Goal: Task Accomplishment & Management: Manage account settings

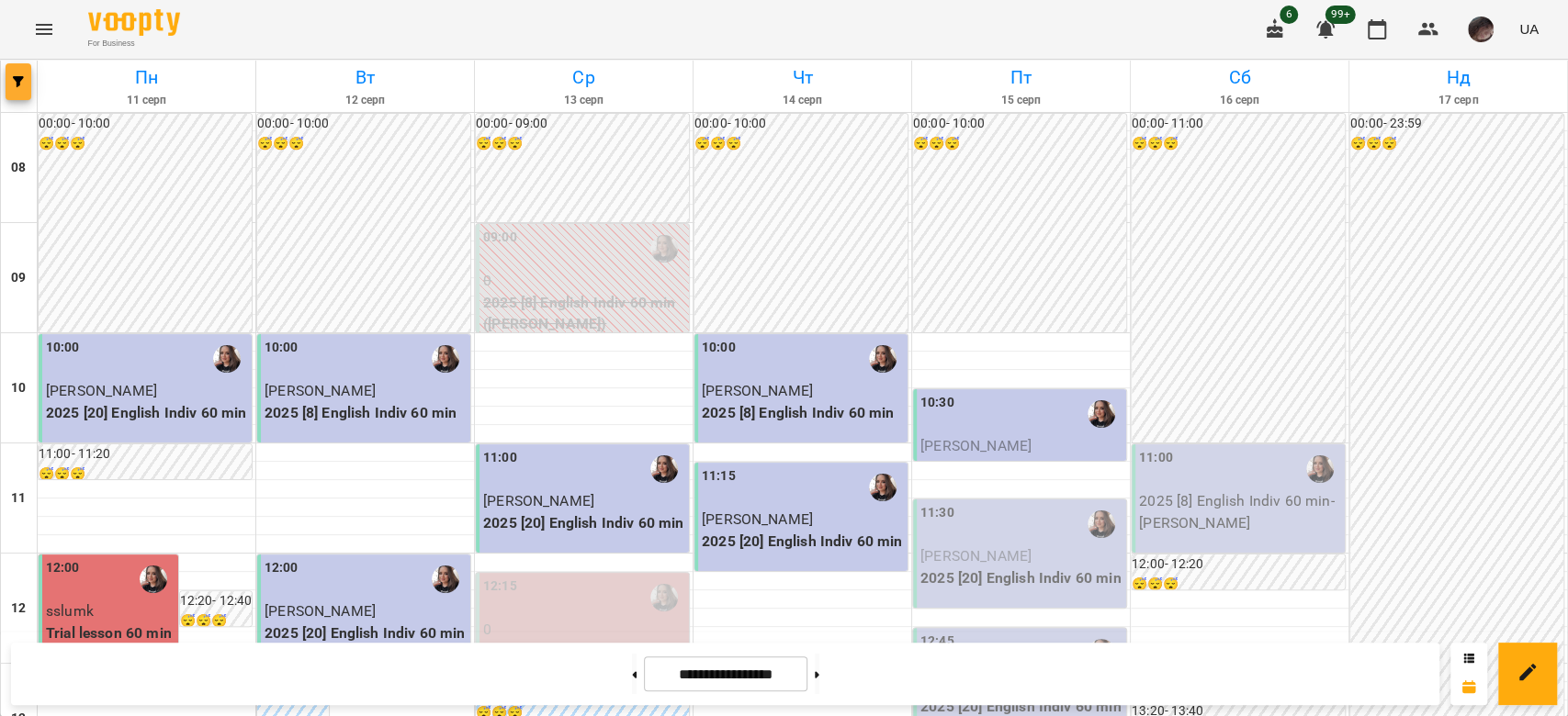
click at [16, 86] on icon "button" at bounding box center [17, 81] width 11 height 11
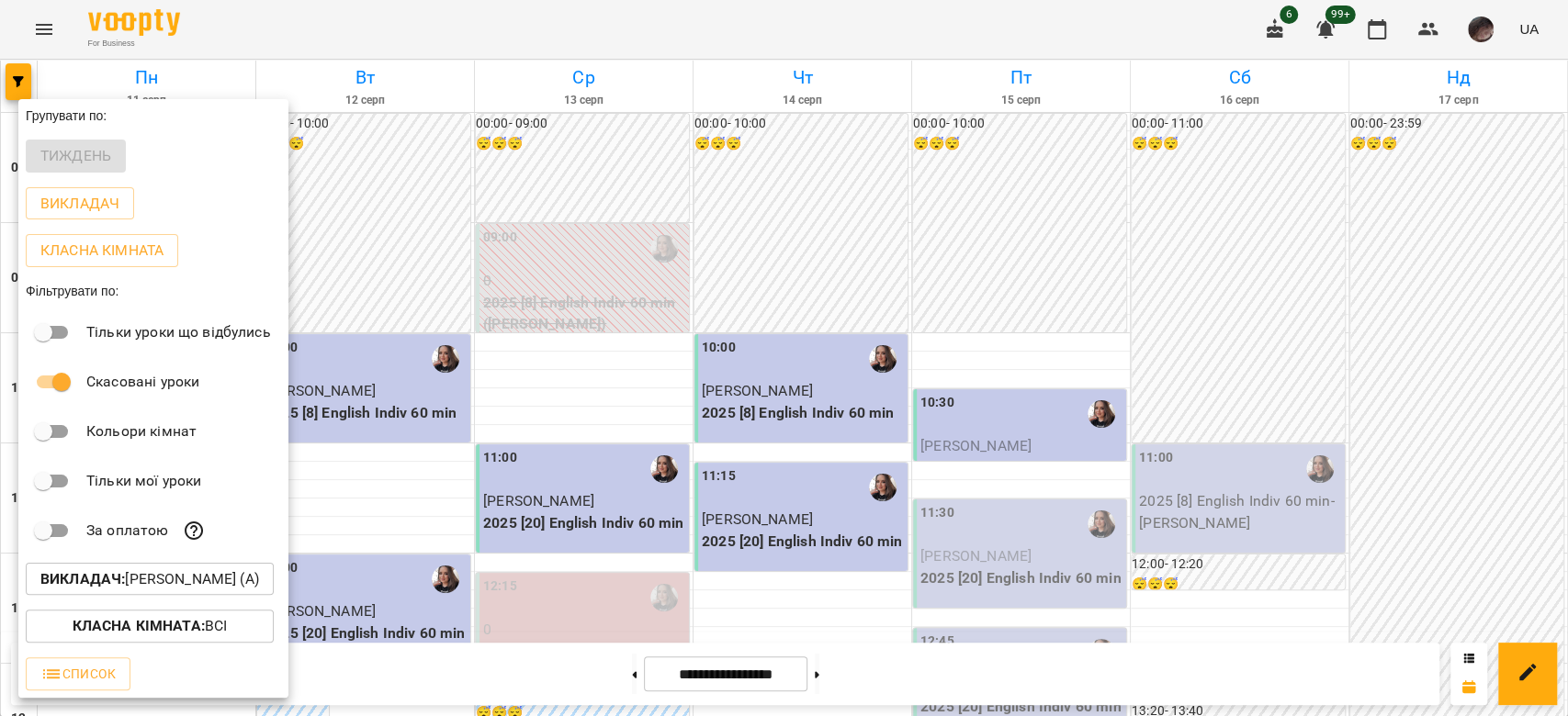
click at [162, 584] on p "Викладач : [PERSON_NAME] (а)" at bounding box center [150, 579] width 219 height 22
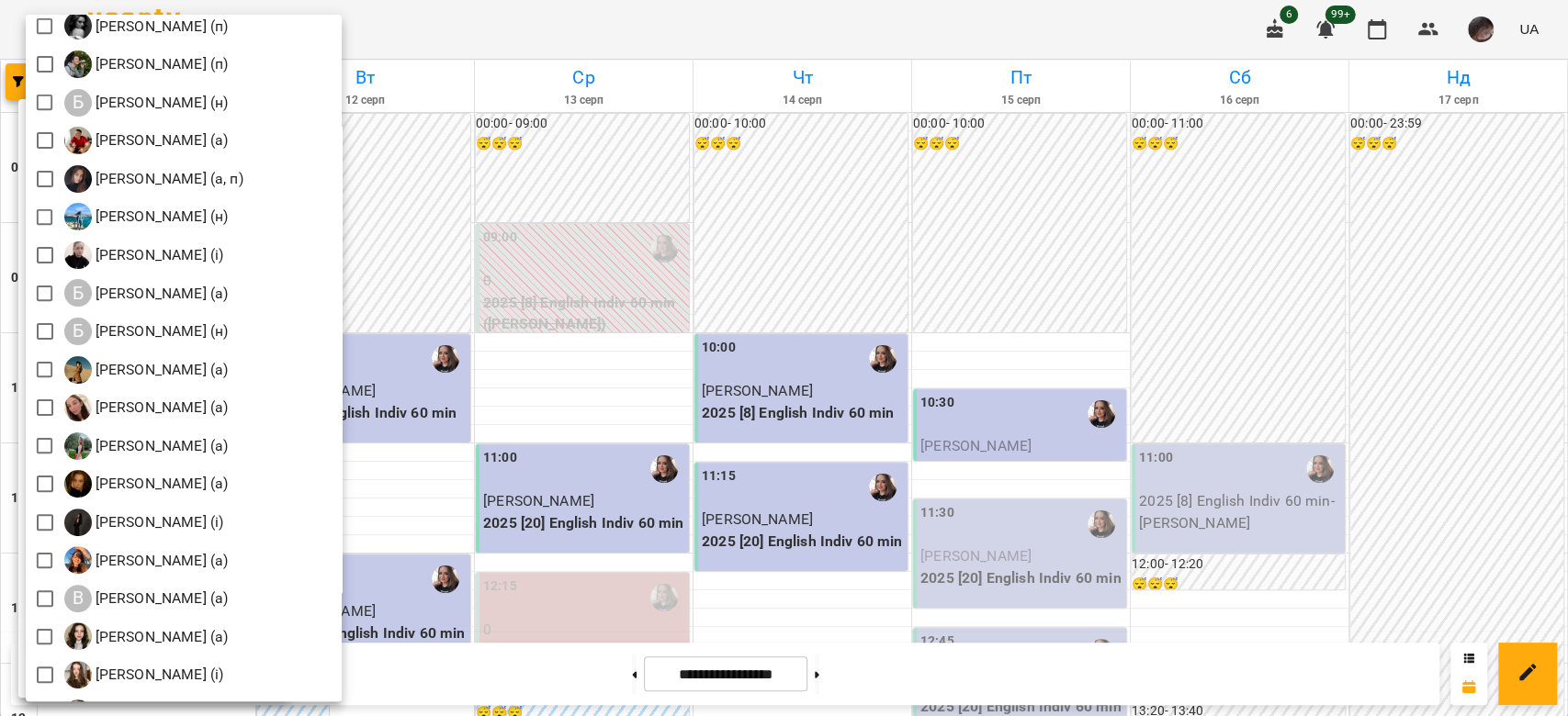
scroll to position [244, 0]
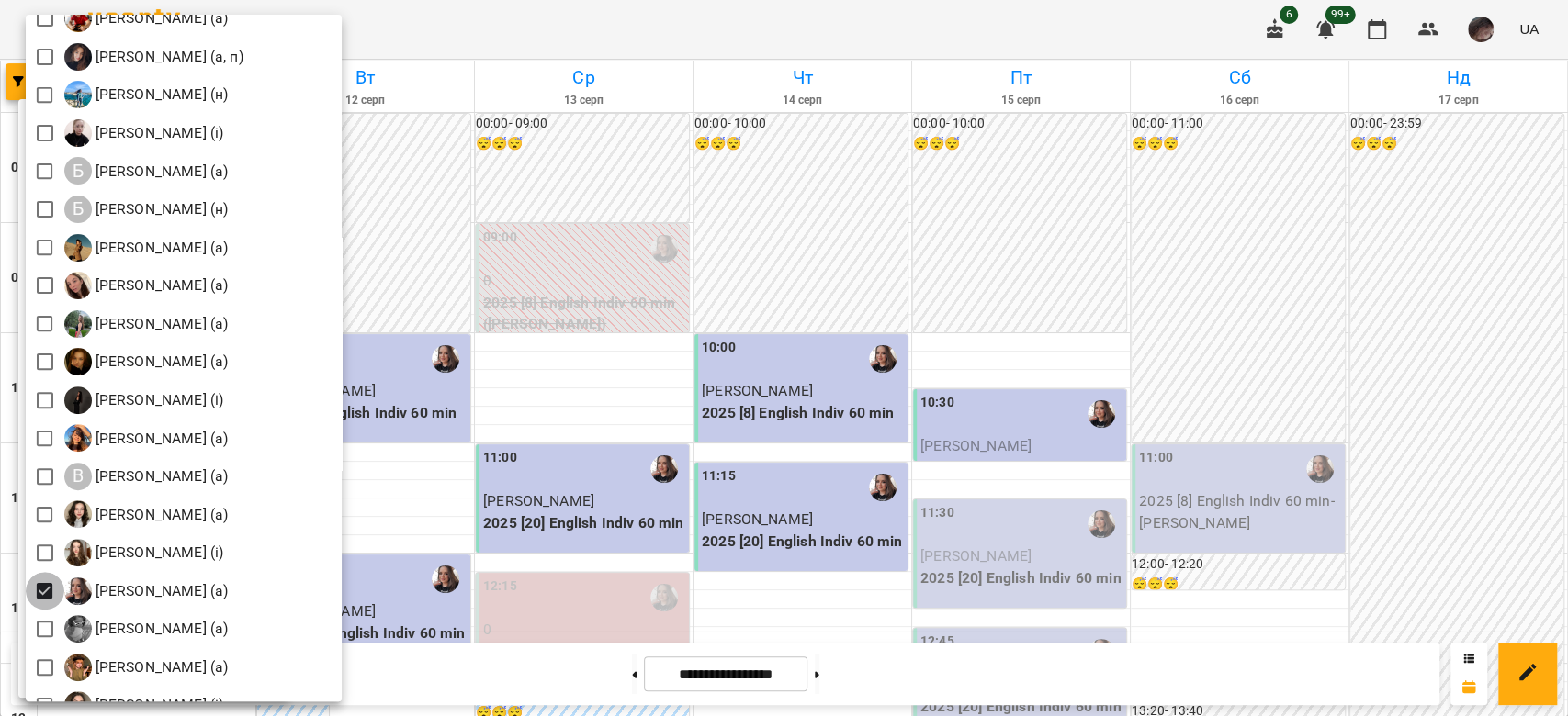
click at [0, 415] on div "[PERSON_NAME] (і) [PERSON_NAME] (і) [PERSON_NAME] (п) [PERSON_NAME] (п) Б [PERS…" at bounding box center [784, 358] width 1568 height 716
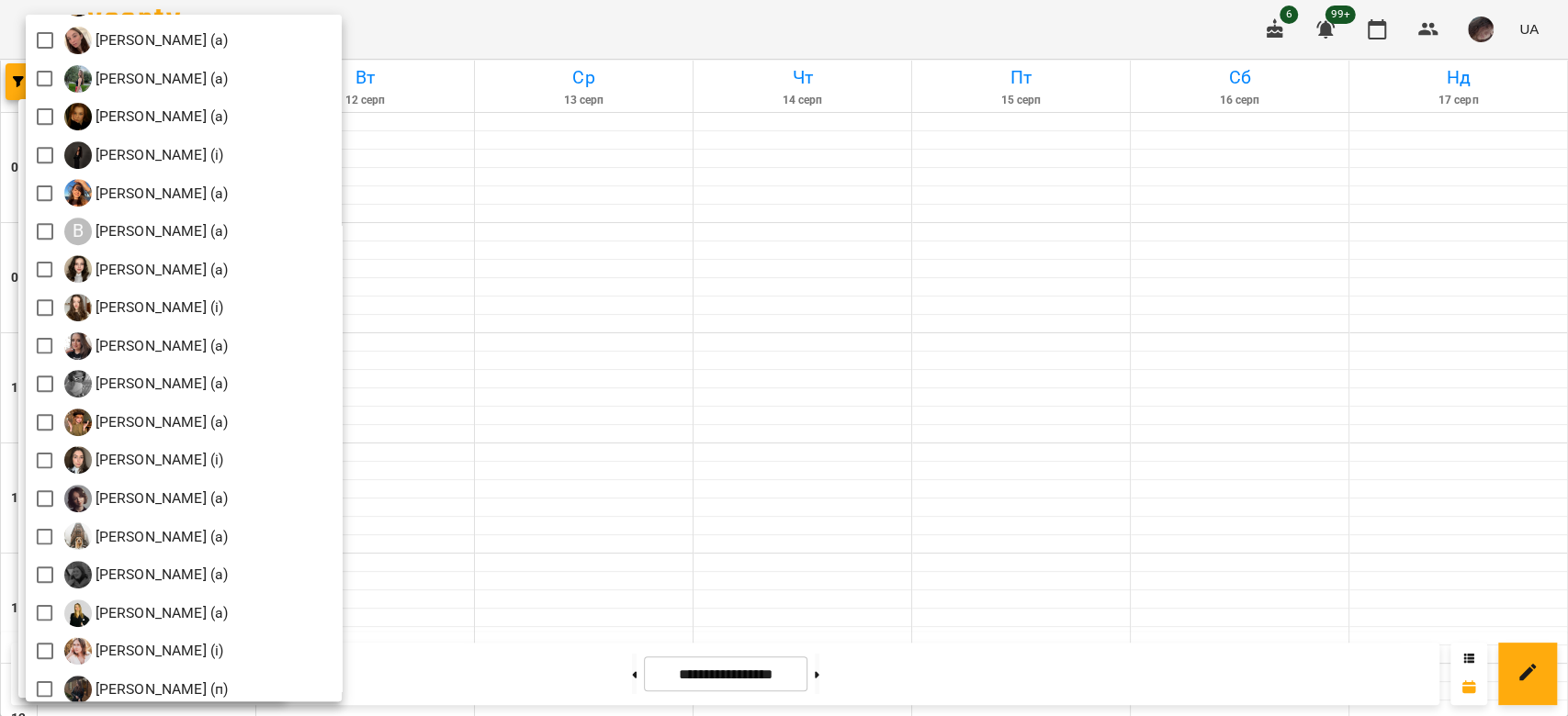
scroll to position [612, 0]
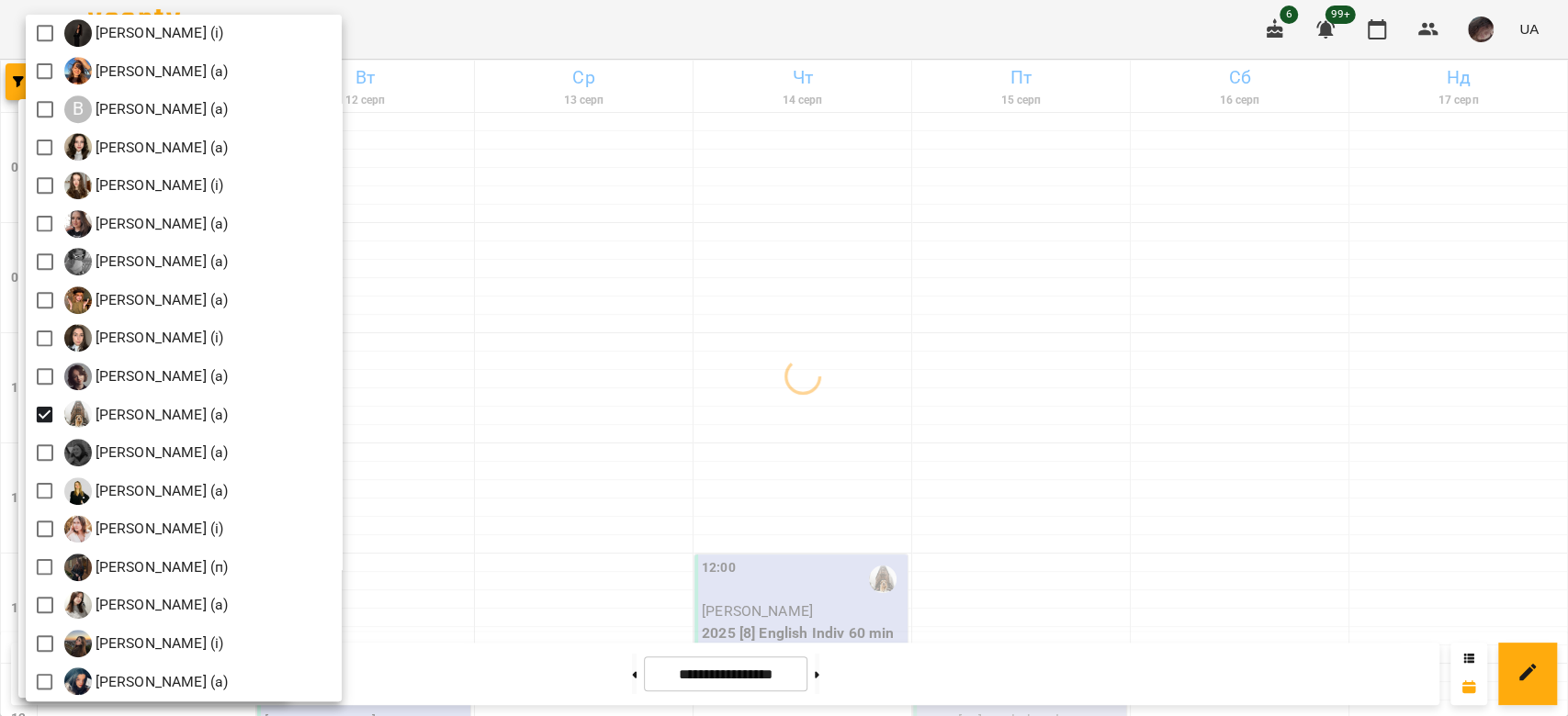
click at [922, 287] on div at bounding box center [784, 358] width 1568 height 716
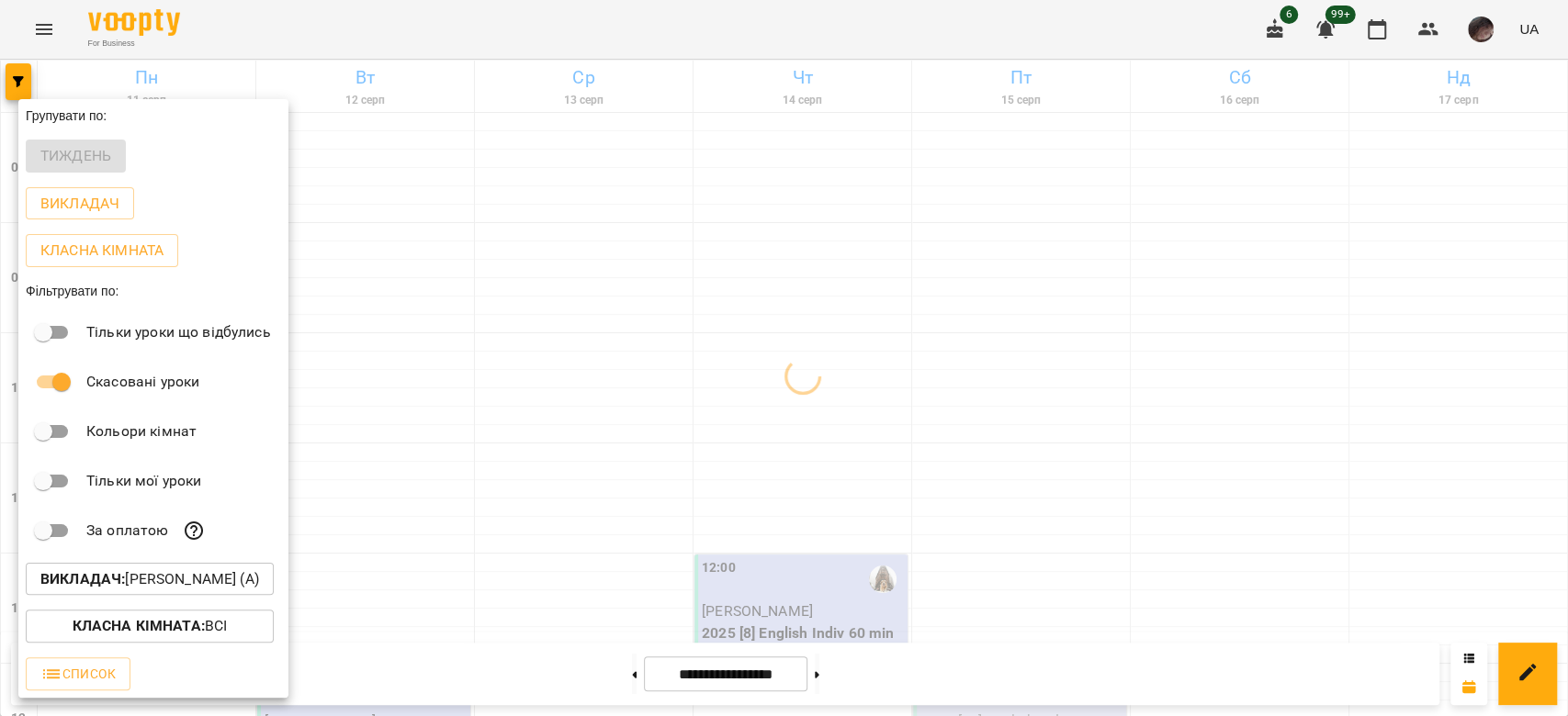
click at [923, 287] on div at bounding box center [784, 358] width 1568 height 716
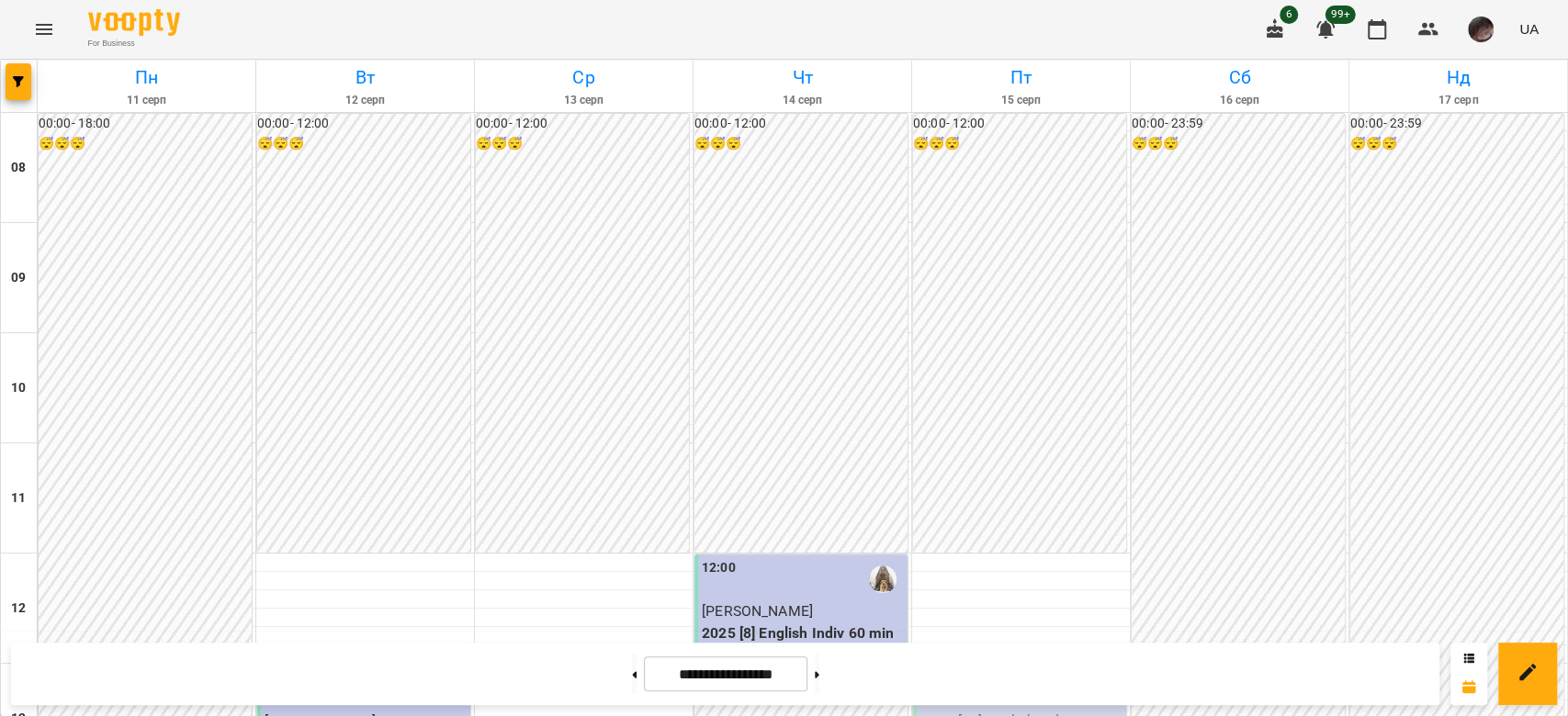
scroll to position [734, 0]
click at [2, 76] on div at bounding box center [19, 86] width 37 height 51
click at [8, 76] on span "button" at bounding box center [18, 81] width 26 height 11
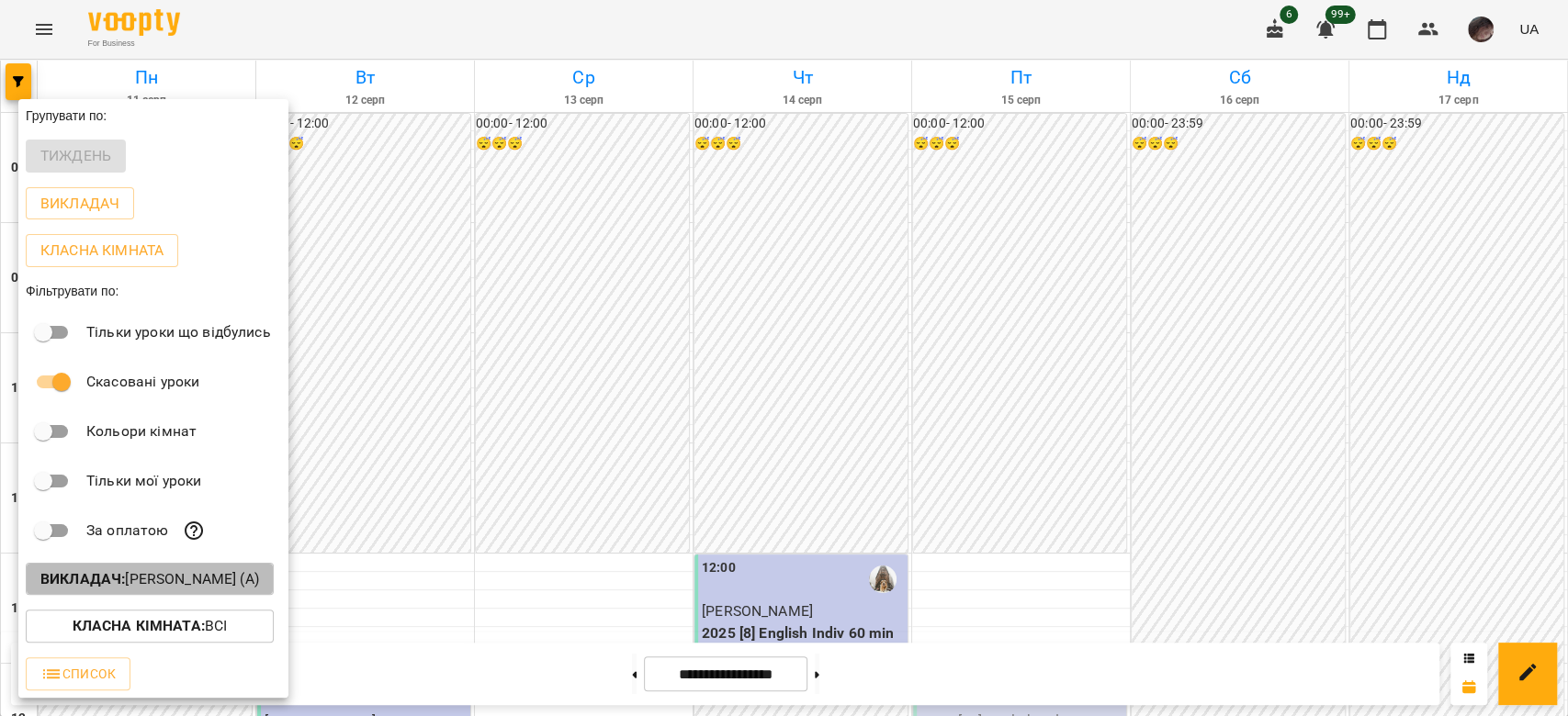
click at [177, 580] on p "Викладач : [PERSON_NAME] (а)" at bounding box center [150, 579] width 219 height 22
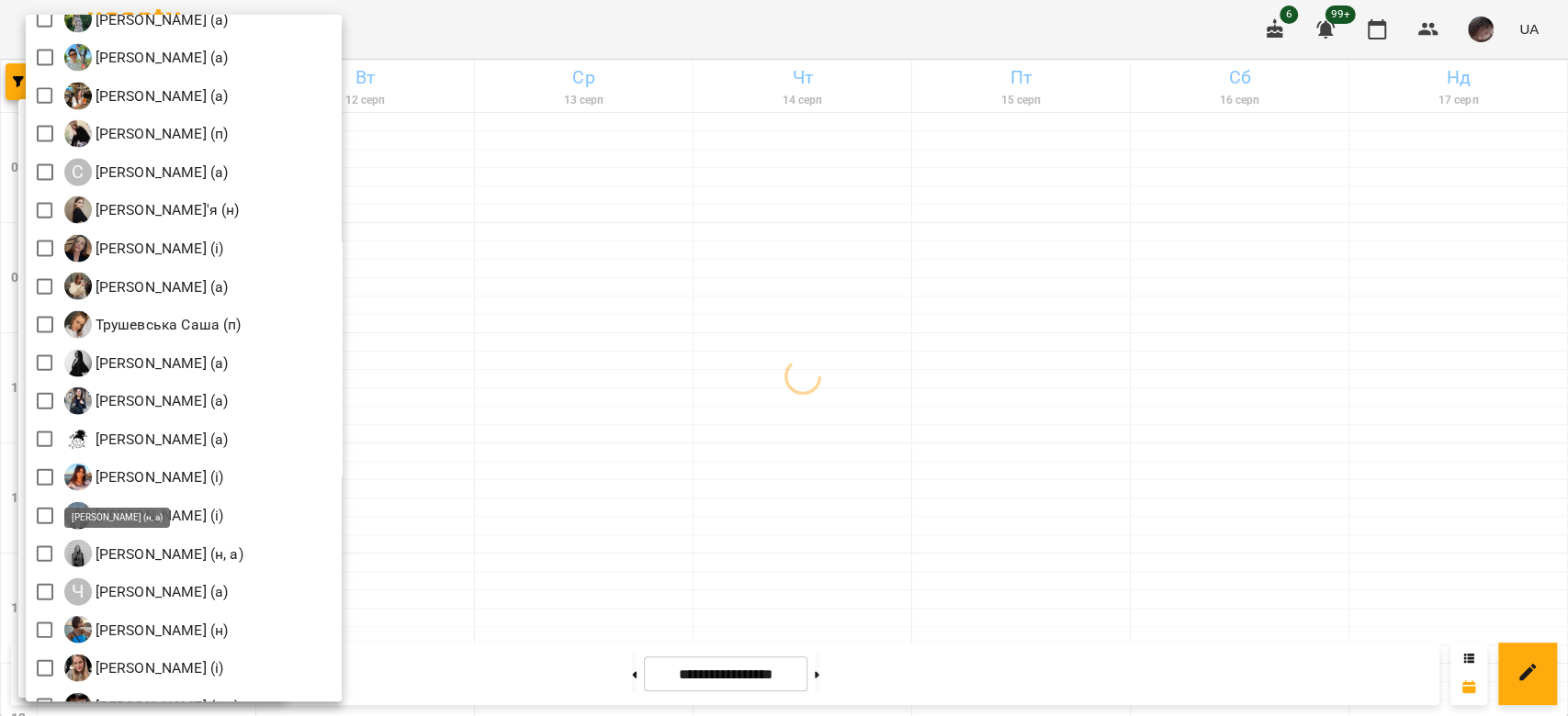
scroll to position [2599, 0]
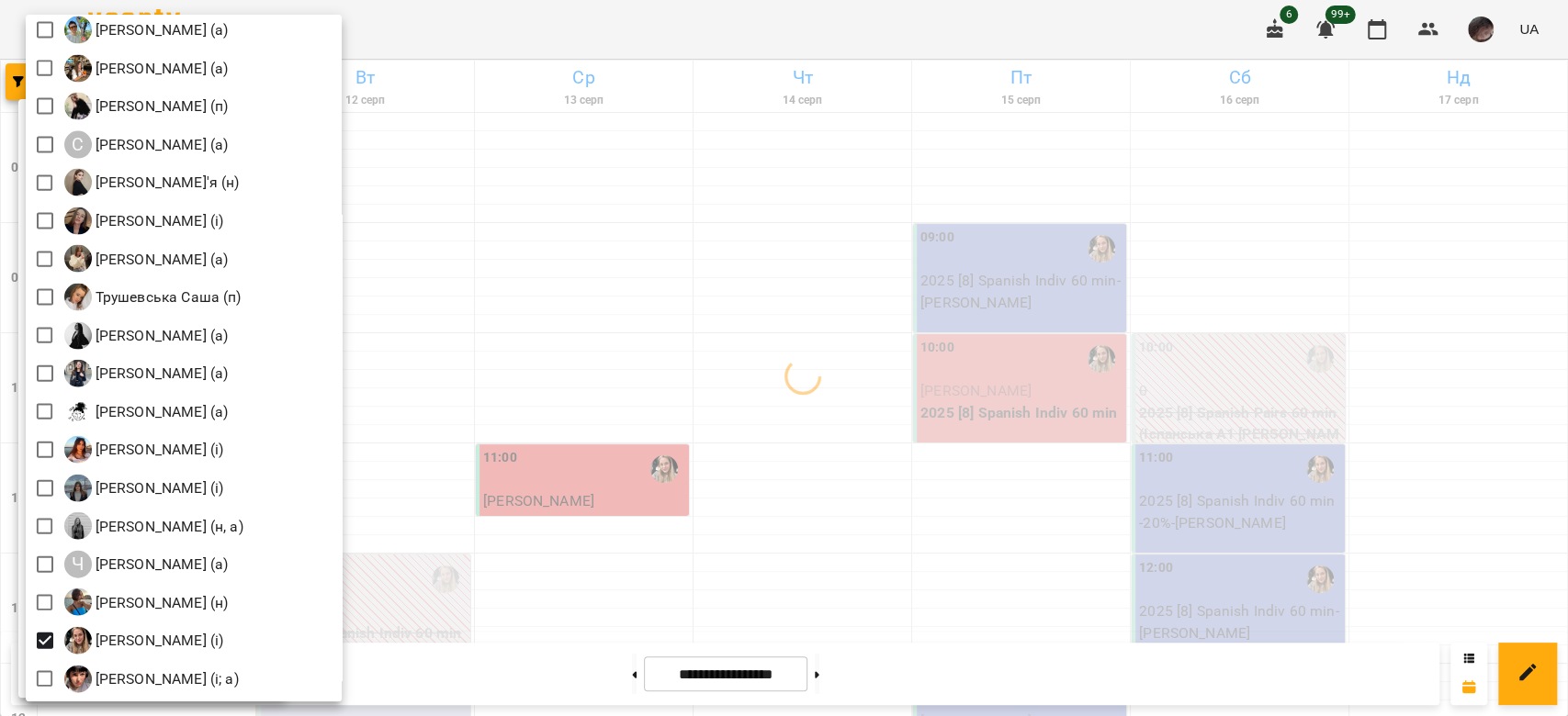
click at [1093, 393] on div at bounding box center [784, 358] width 1568 height 716
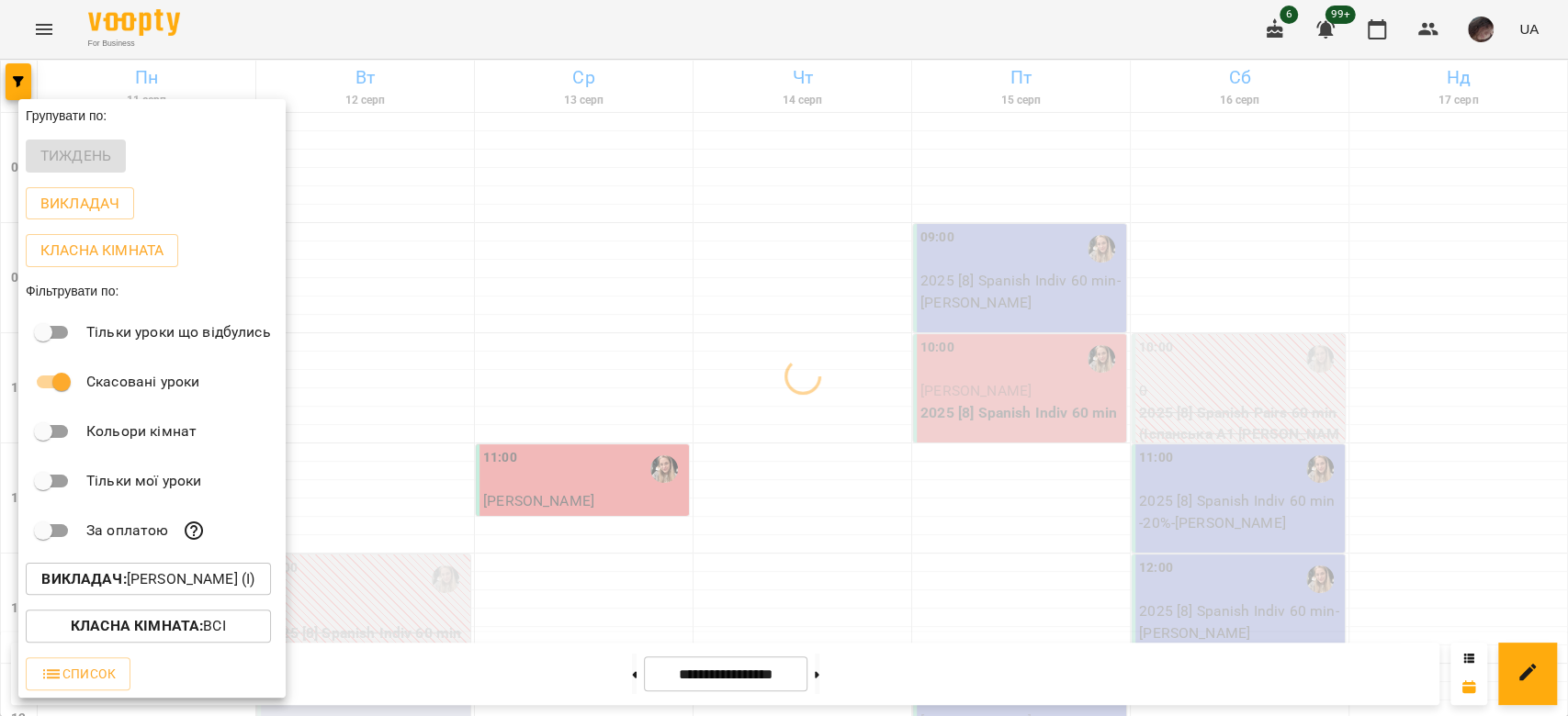
click at [1093, 391] on div at bounding box center [784, 358] width 1568 height 716
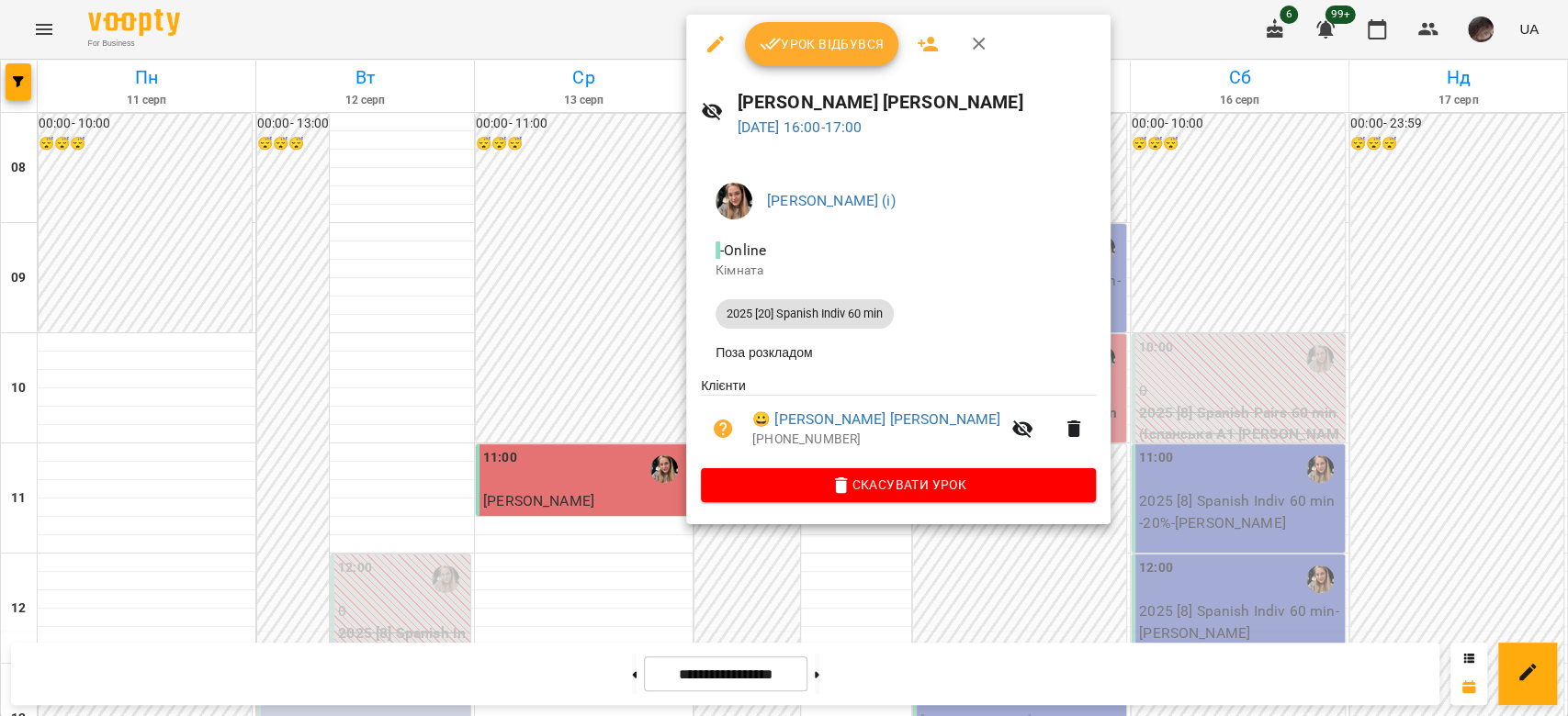
drag, startPoint x: 760, startPoint y: 47, endPoint x: 683, endPoint y: 47, distance: 77.0
click at [683, 47] on div "Урок відбувся Семетковська [PERSON_NAME] [DATE] 16:00 - 17:00 [PERSON_NAME] (і)…" at bounding box center [784, 358] width 1568 height 716
click at [706, 43] on icon "button" at bounding box center [715, 43] width 22 height 22
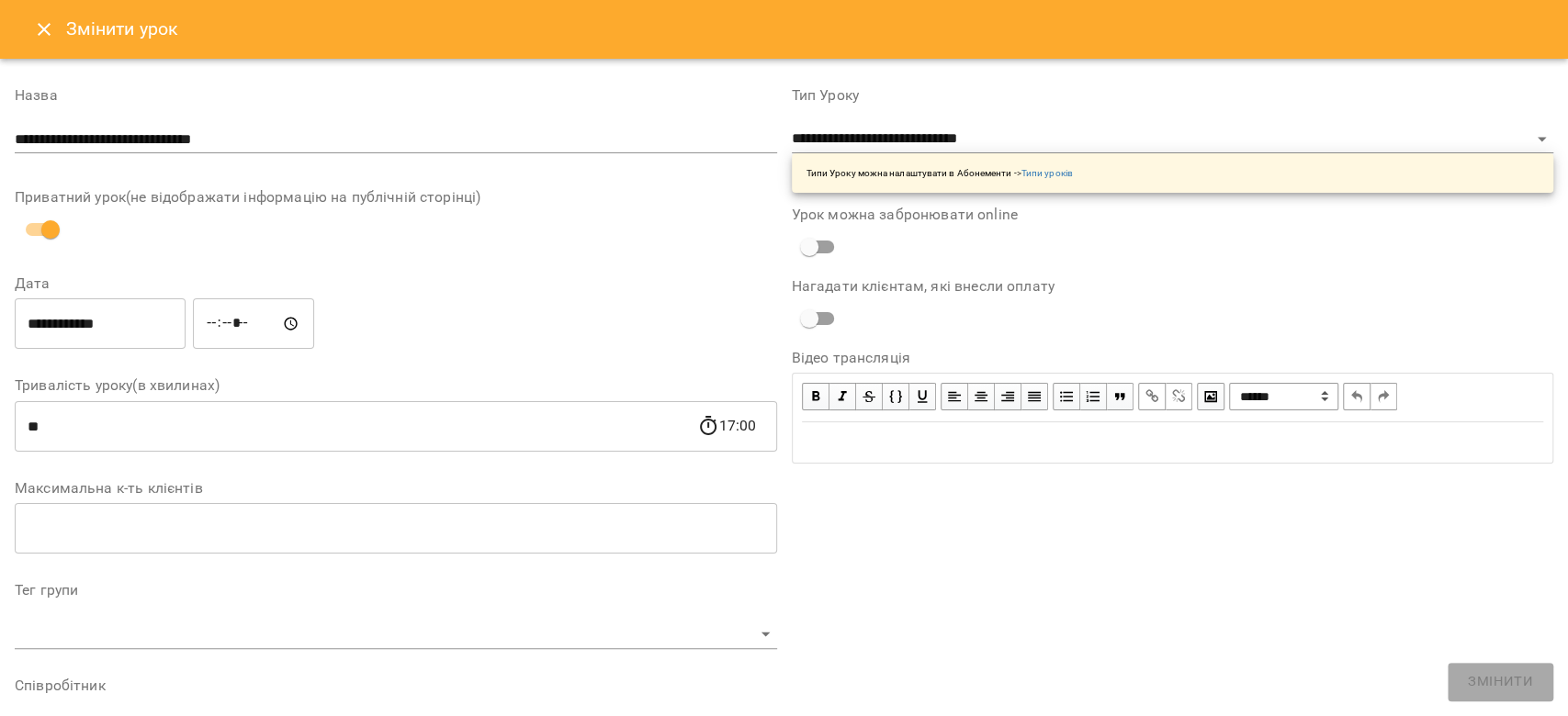
click at [1106, 119] on div "**********" at bounding box center [1172, 140] width 762 height 104
click at [1112, 136] on select "**********" at bounding box center [1172, 139] width 762 height 29
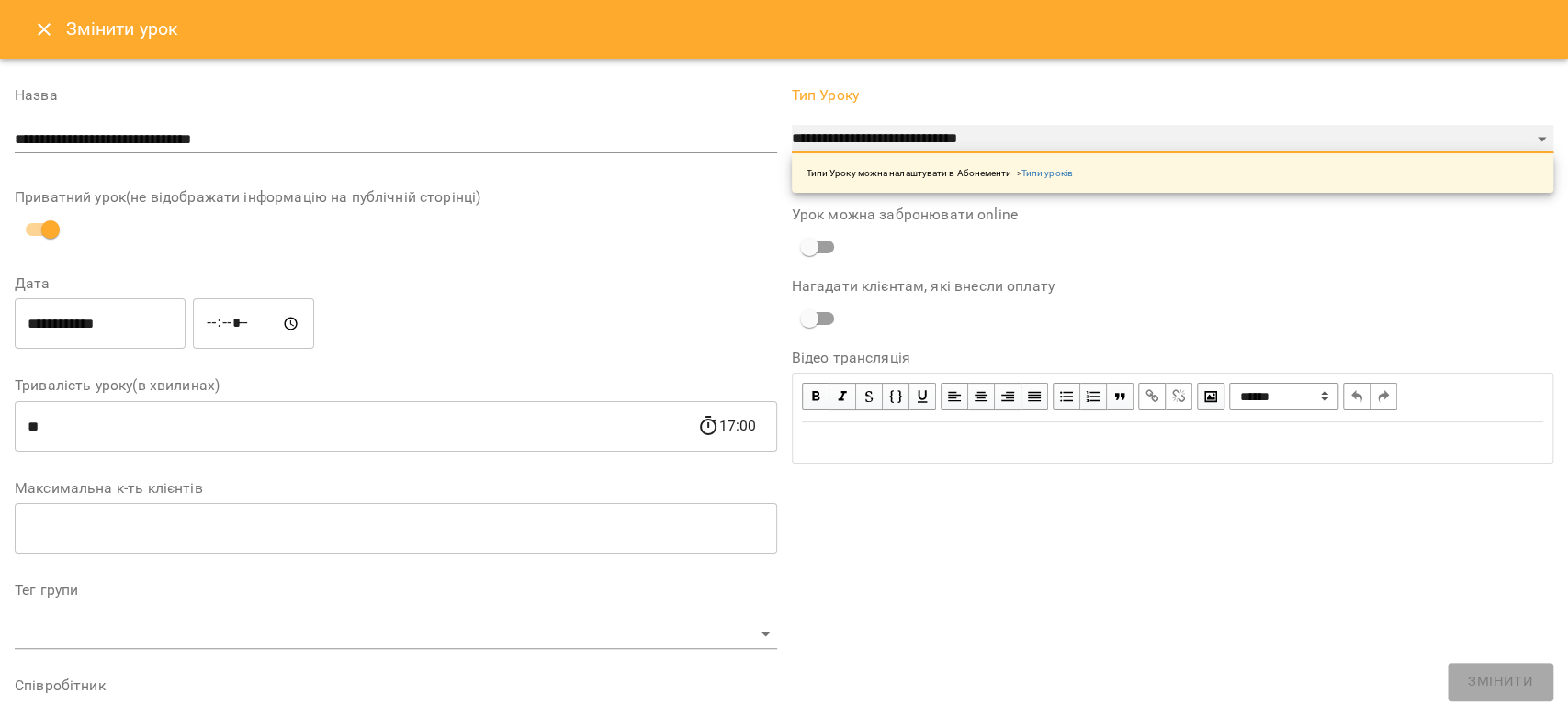
select select "**********"
click at [791, 124] on select "**********" at bounding box center [1172, 139] width 762 height 29
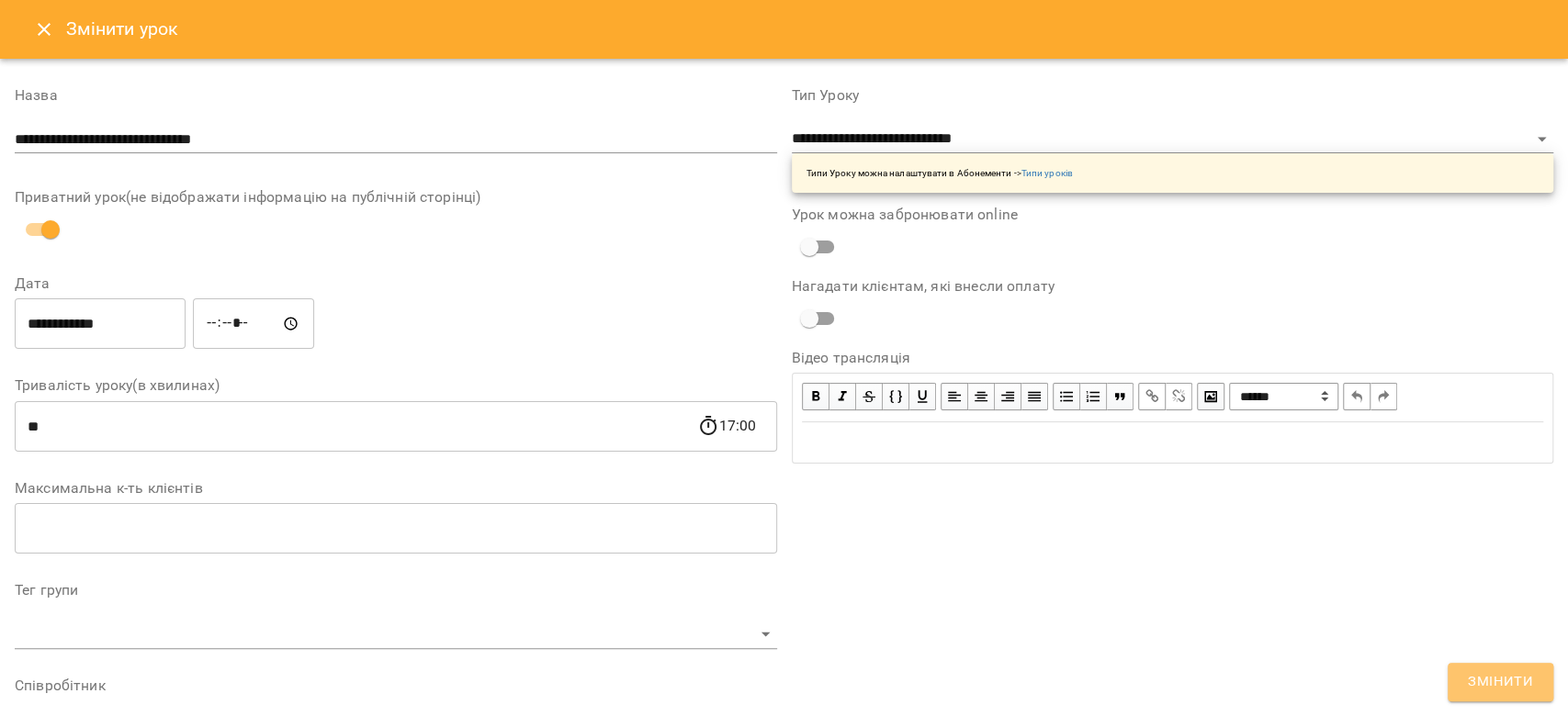
click at [1481, 684] on span "Змінити" at bounding box center [1500, 682] width 66 height 24
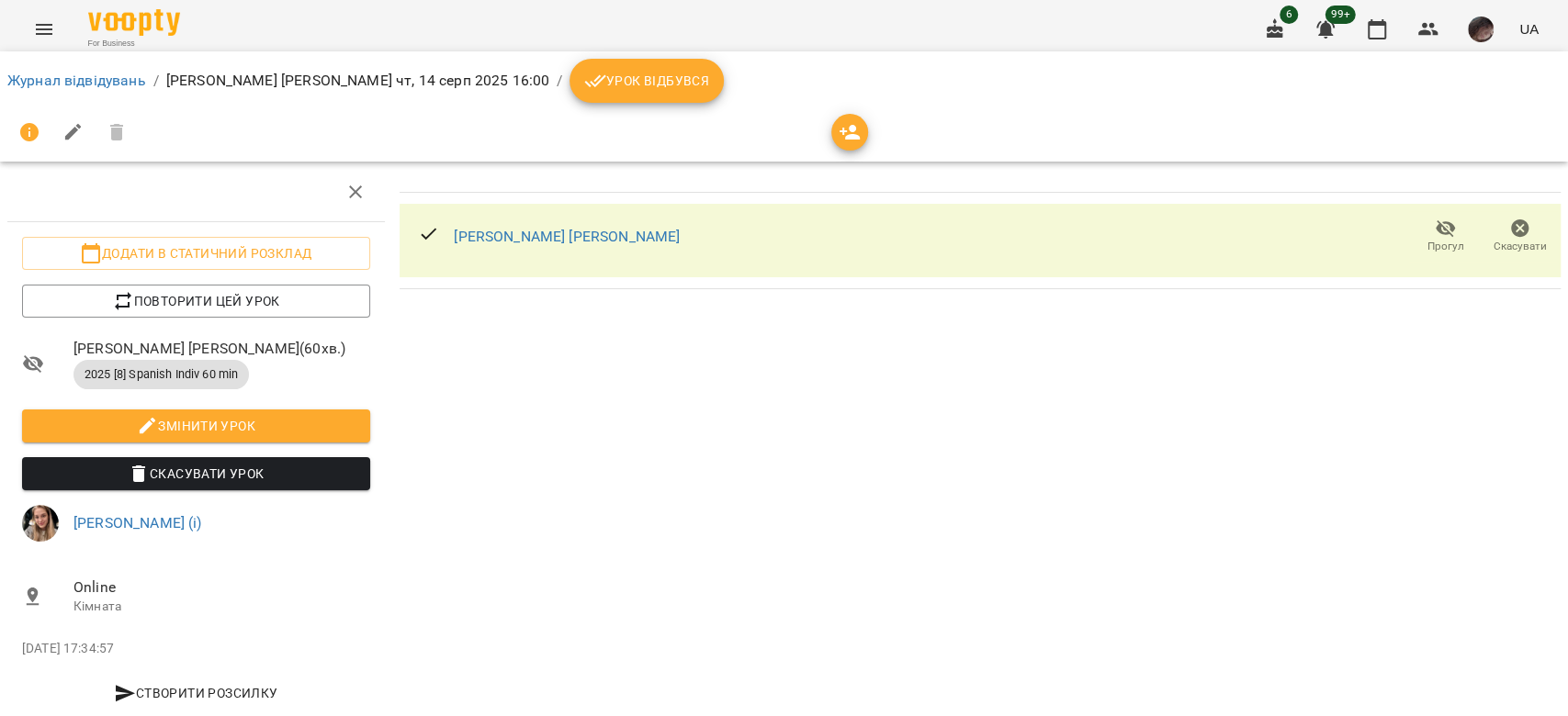
click at [510, 6] on div "For Business 6 99+ UA" at bounding box center [784, 29] width 1568 height 59
click at [606, 85] on icon "breadcrumb" at bounding box center [594, 80] width 22 height 22
